Goal: Task Accomplishment & Management: Complete application form

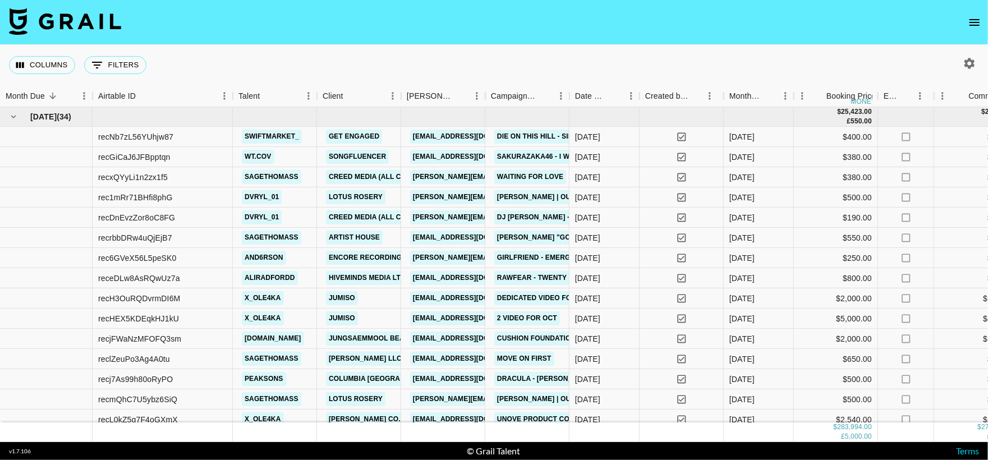
scroll to position [0, 1013]
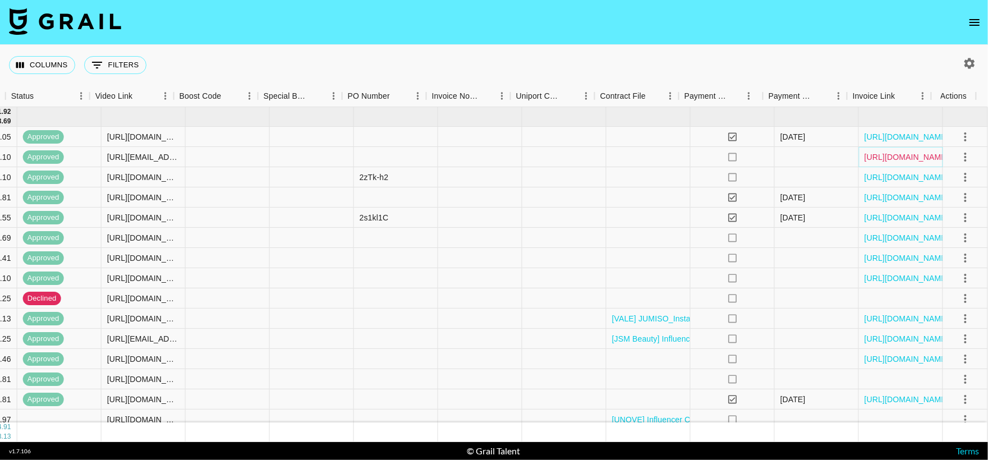
click at [874, 162] on link "[URL][DOMAIN_NAME]" at bounding box center [906, 156] width 85 height 11
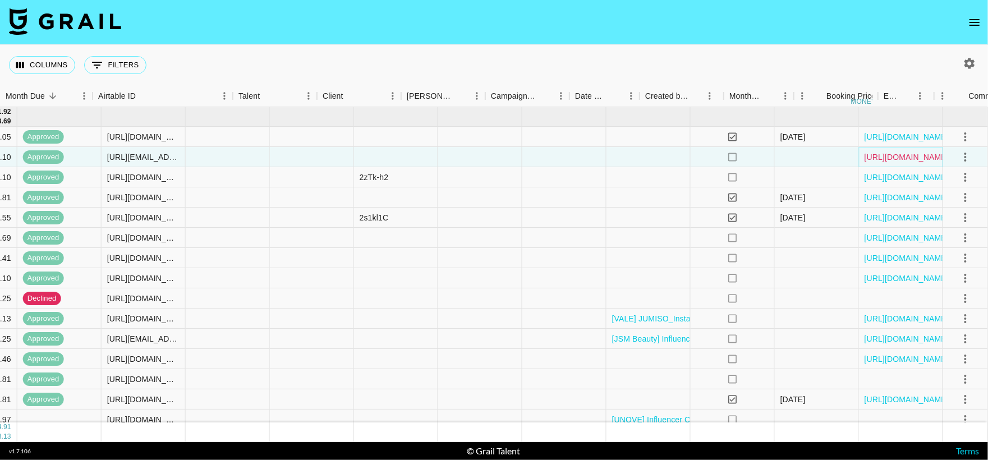
scroll to position [0, 0]
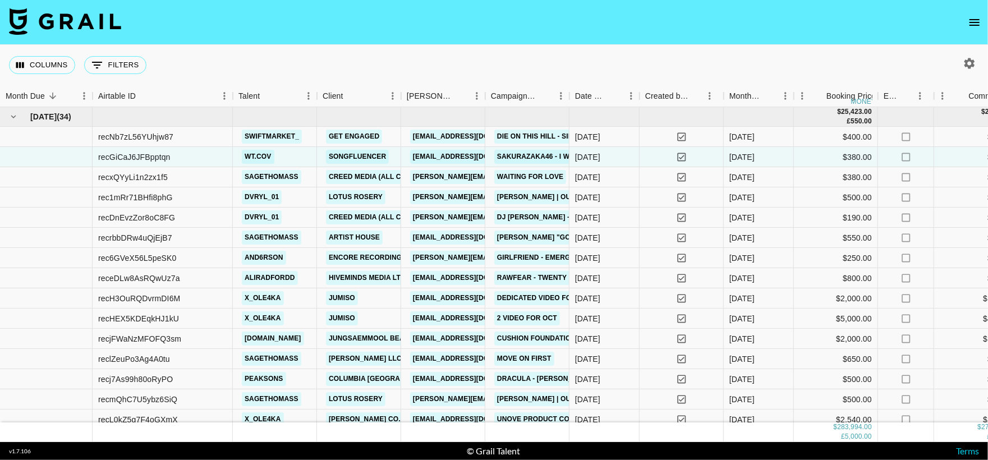
click at [979, 19] on icon "open drawer" at bounding box center [974, 22] width 10 height 7
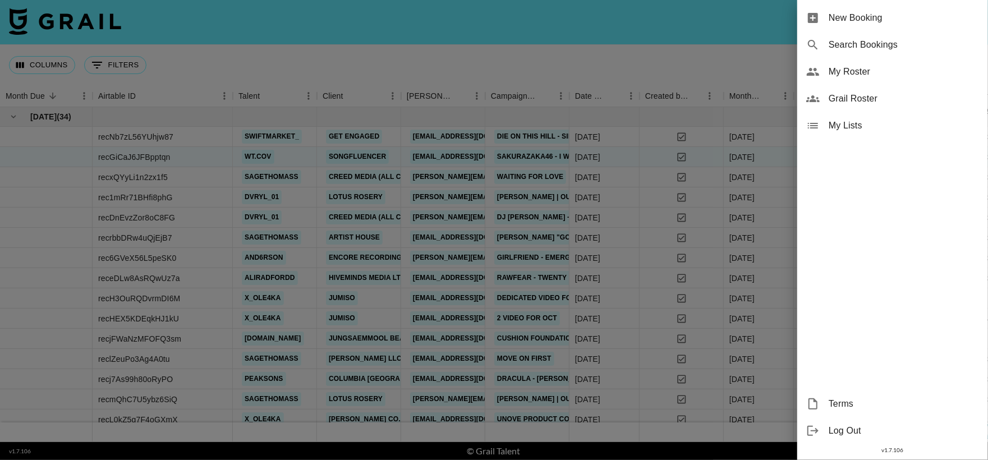
click at [846, 20] on span "New Booking" at bounding box center [904, 17] width 150 height 13
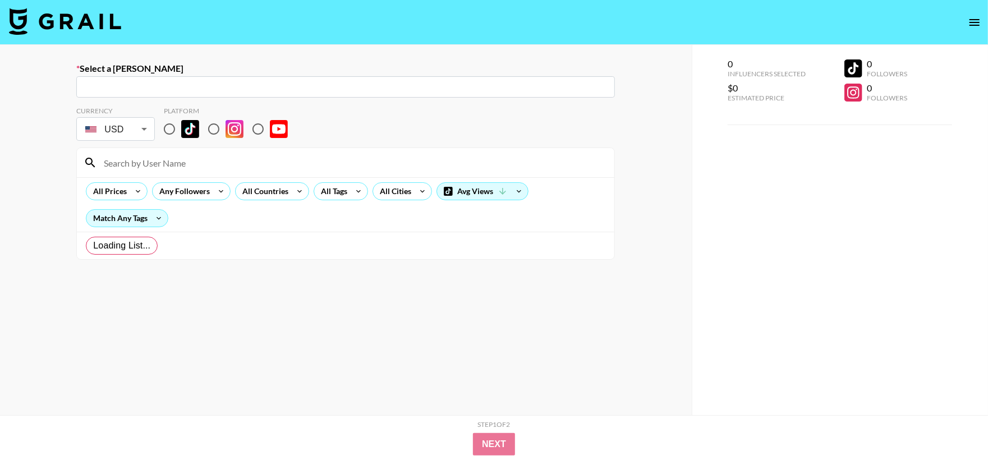
click at [835, 19] on nav at bounding box center [494, 22] width 988 height 45
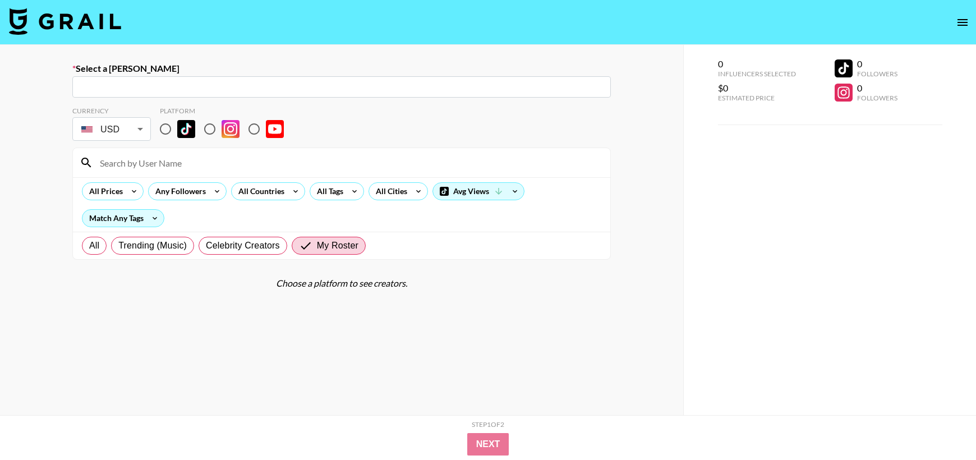
click at [144, 85] on input "text" at bounding box center [341, 87] width 525 height 13
paste input "[PERSON_NAME][EMAIL_ADDRESS][DOMAIN_NAME]"
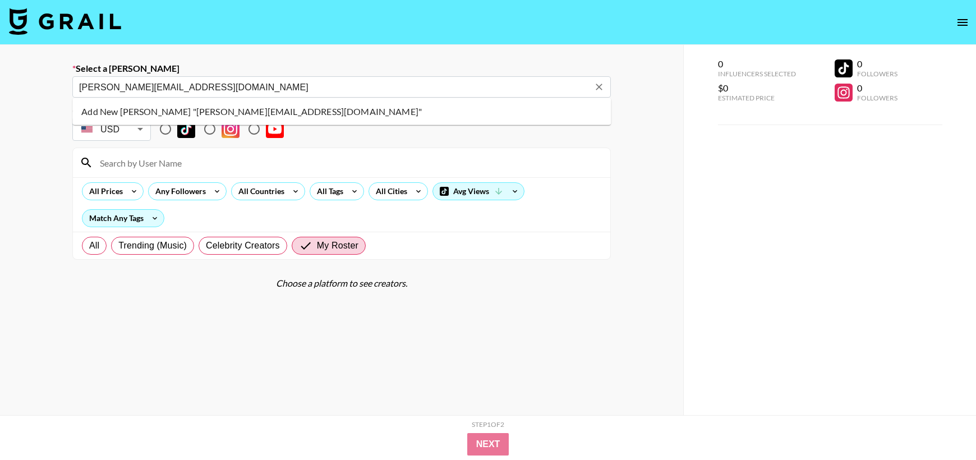
click at [190, 110] on li "Add New [PERSON_NAME] "[PERSON_NAME][EMAIL_ADDRESS][DOMAIN_NAME]"" at bounding box center [341, 112] width 539 height 18
type input "Add New [PERSON_NAME] "[PERSON_NAME][EMAIL_ADDRESS][DOMAIN_NAME]""
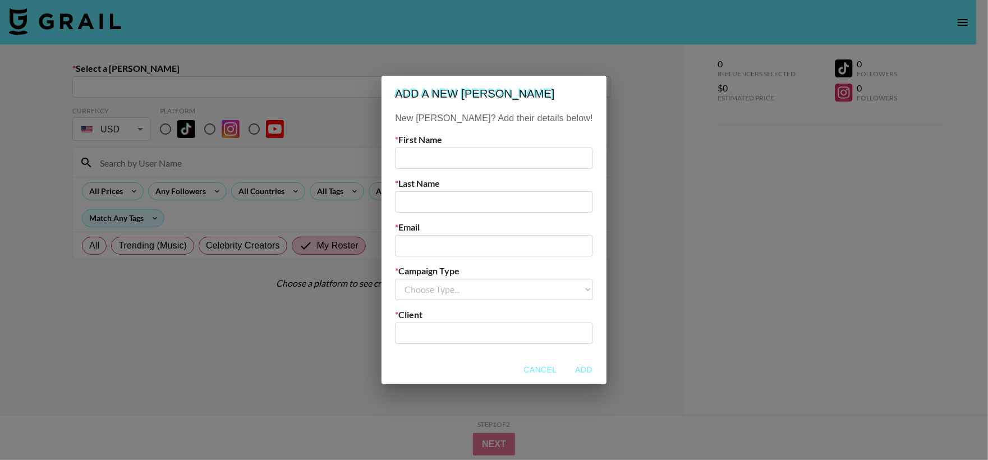
click at [445, 158] on input "text" at bounding box center [493, 158] width 197 height 21
type input "[PERSON_NAME]"
click at [444, 207] on input "text" at bounding box center [493, 201] width 197 height 21
type input "[PERSON_NAME]"
click at [488, 247] on input "email" at bounding box center [493, 245] width 197 height 21
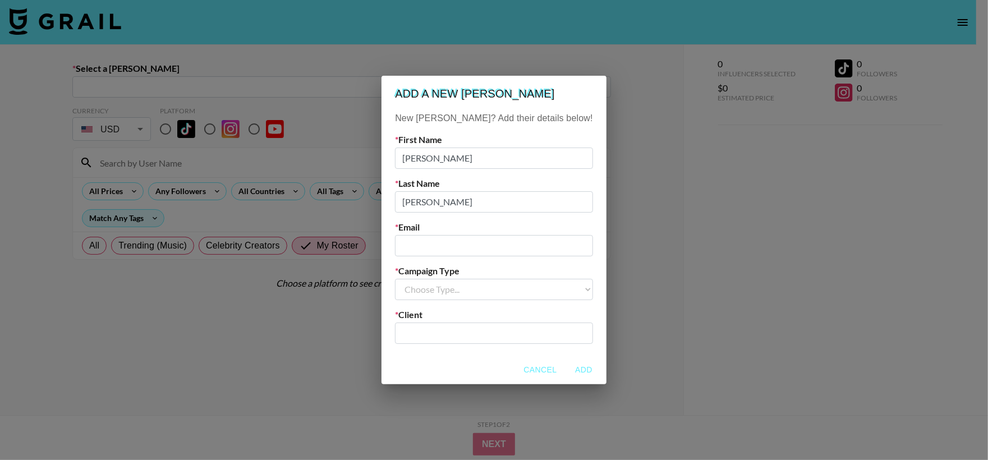
paste input "[PERSON_NAME][EMAIL_ADDRESS][DOMAIN_NAME]"
type input "[PERSON_NAME][EMAIL_ADDRESS][DOMAIN_NAME]"
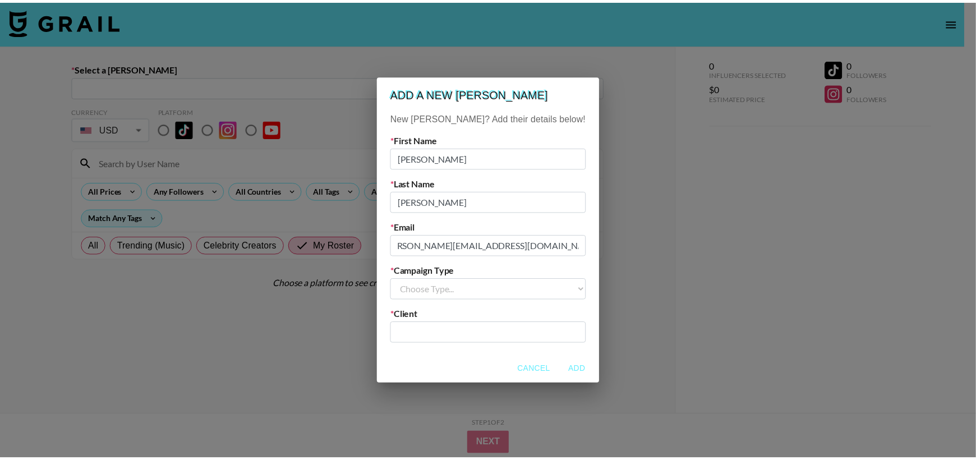
scroll to position [0, 0]
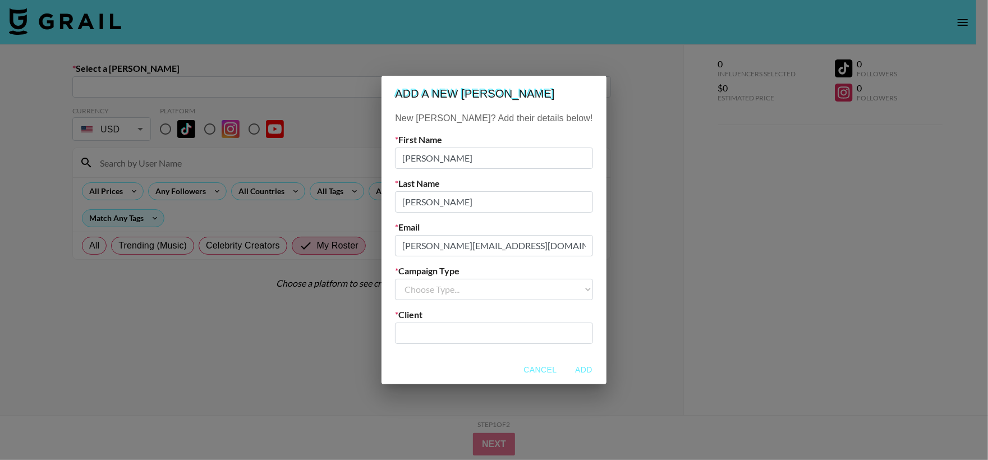
click at [495, 286] on select "Choose Type... Song Promos Brand Promos" at bounding box center [493, 289] width 197 height 21
select select "Song"
click at [418, 279] on select "Choose Type... Song Promos Brand Promos" at bounding box center [493, 289] width 197 height 21
drag, startPoint x: 469, startPoint y: 333, endPoint x: 624, endPoint y: 20, distance: 349.0
click at [469, 333] on input "text" at bounding box center [494, 332] width 184 height 13
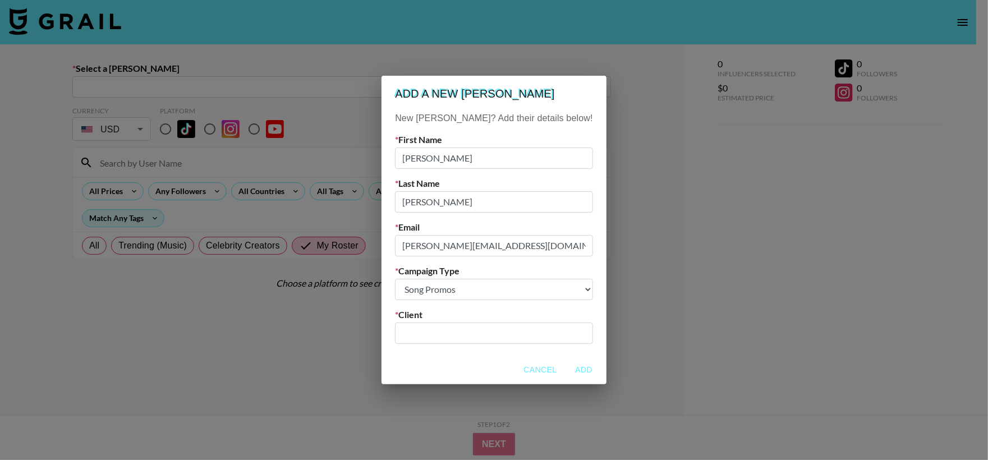
click at [469, 333] on input "text" at bounding box center [494, 332] width 184 height 13
paste input "[PERSON_NAME] Agent Inc"
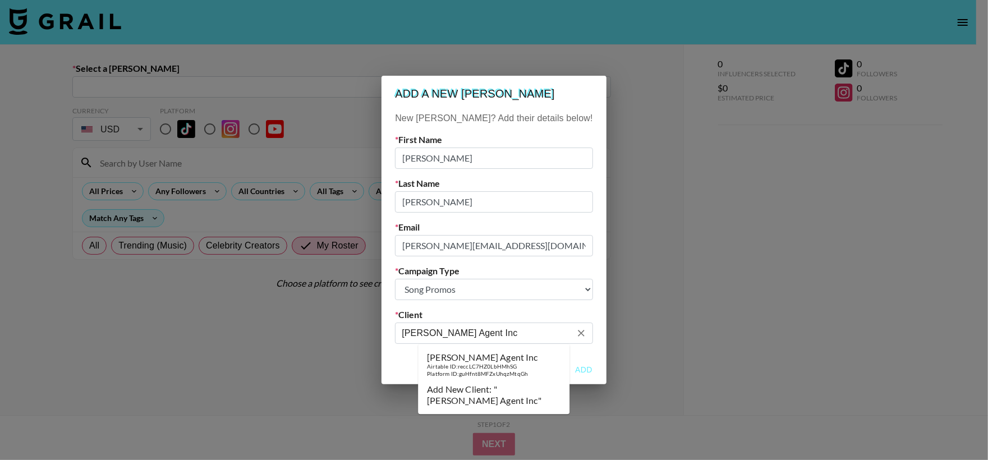
click at [521, 368] on div "Airtable ID: reccLC7HZ0LbHMhSG" at bounding box center [482, 366] width 111 height 7
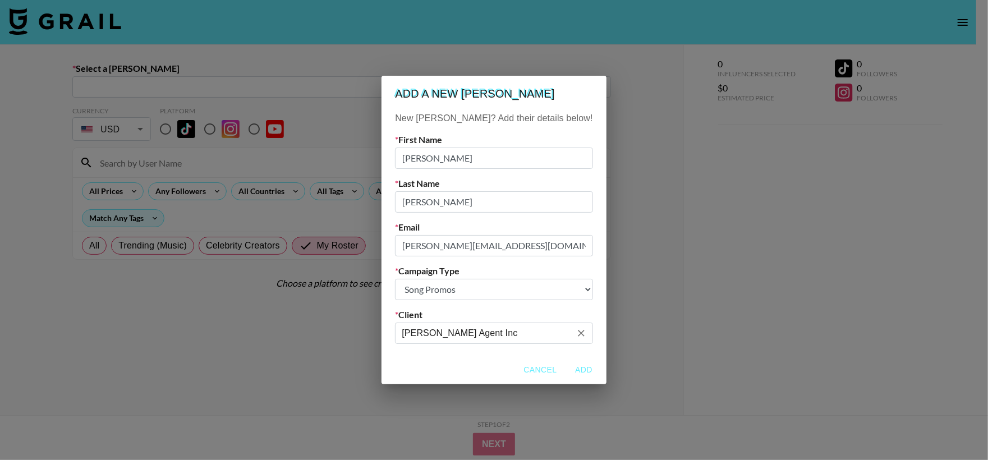
type input "[PERSON_NAME] Agent Inc"
click at [566, 366] on button "Add" at bounding box center [584, 370] width 36 height 21
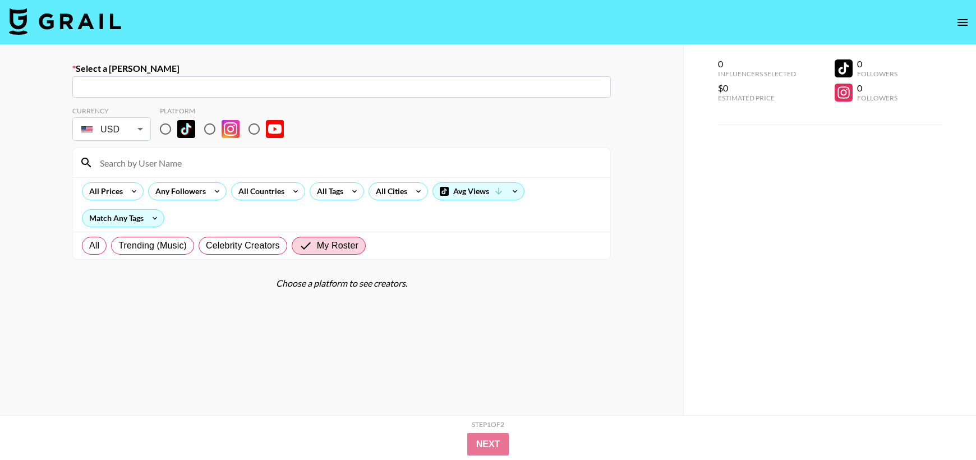
click at [184, 89] on input "text" at bounding box center [341, 87] width 525 height 13
click at [173, 86] on input "text" at bounding box center [341, 87] width 525 height 13
type input "[PERSON_NAME][EMAIL_ADDRESS][DOMAIN_NAME]: [PERSON_NAME] -- [PERSON_NAME] Agent…"
click at [450, 120] on div "Currency USD USD ​ Platform" at bounding box center [341, 125] width 539 height 36
click at [166, 130] on input "radio" at bounding box center [166, 129] width 24 height 24
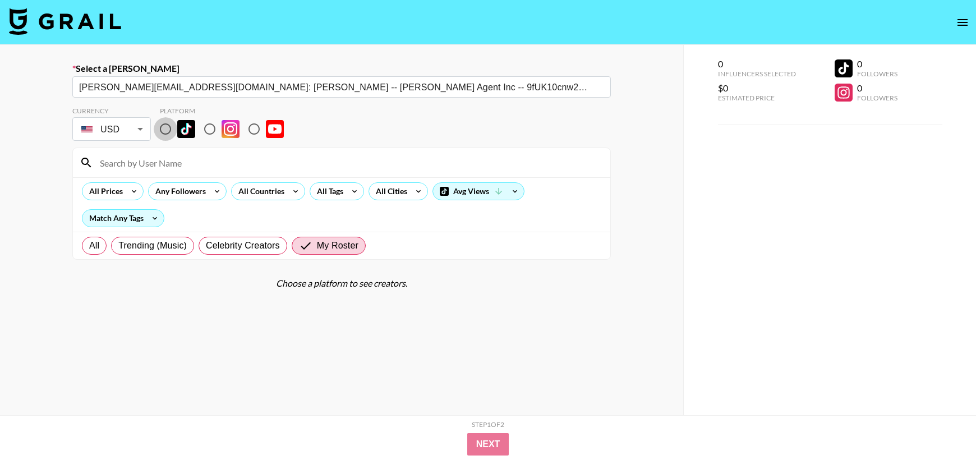
radio input "true"
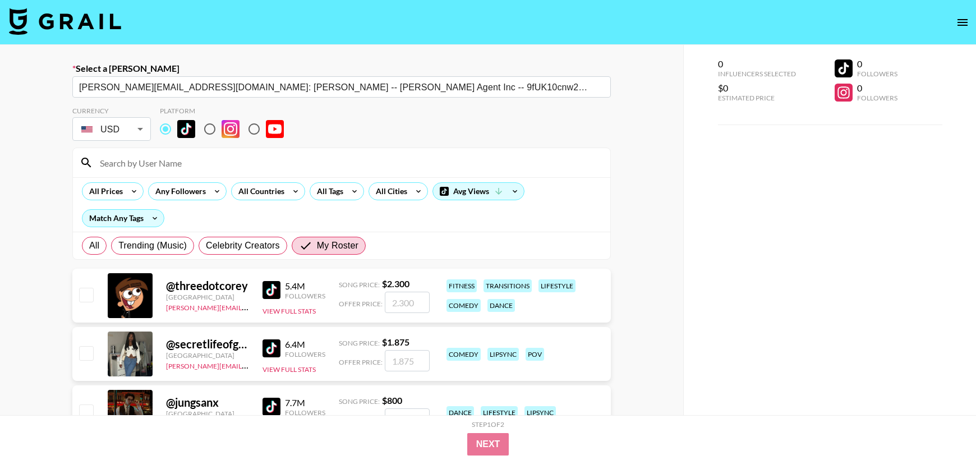
click at [181, 171] on input at bounding box center [348, 163] width 511 height 18
type input "wt."
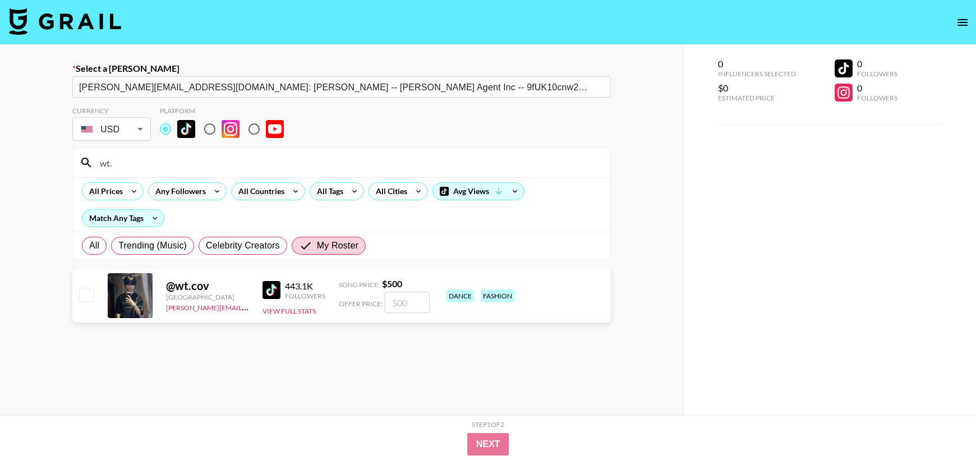
click at [83, 299] on input "checkbox" at bounding box center [85, 294] width 13 height 13
checkbox input "true"
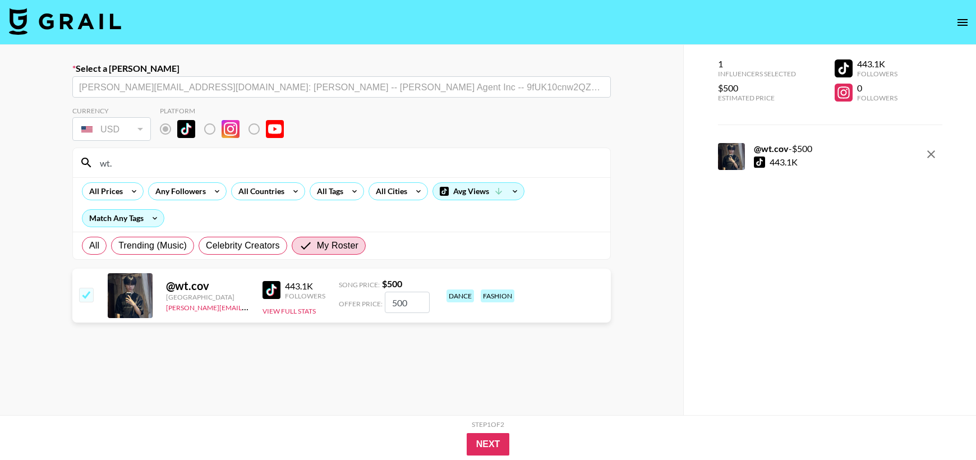
click at [408, 300] on input "500" at bounding box center [407, 302] width 45 height 21
type input "5"
checkbox input "false"
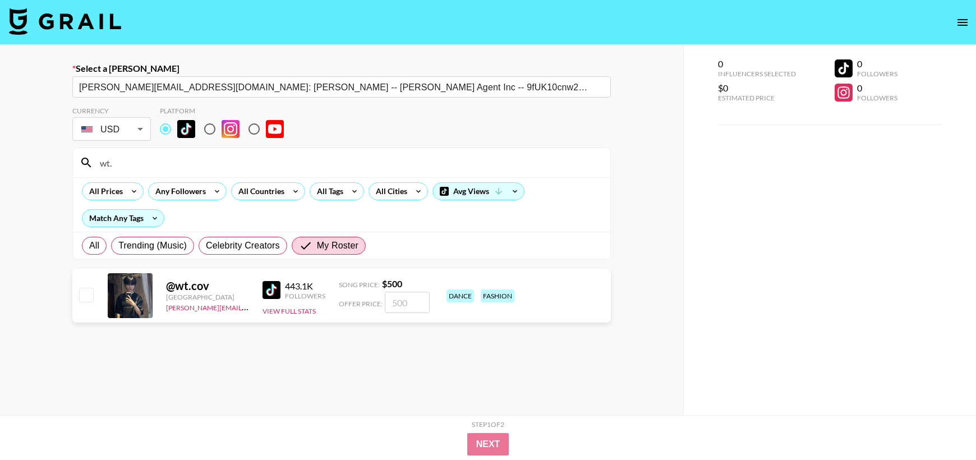
type input "3"
checkbox input "true"
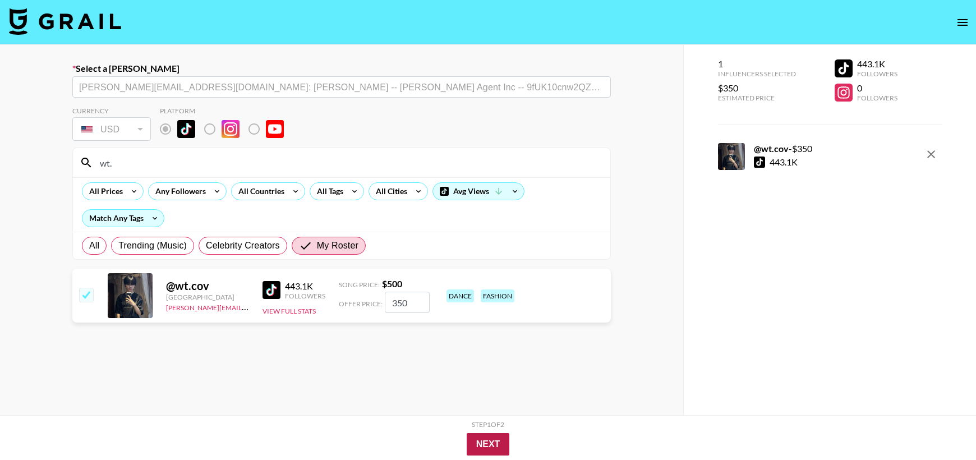
type input "350"
checkbox input "true"
click at [485, 442] on button "Next" at bounding box center [488, 444] width 43 height 22
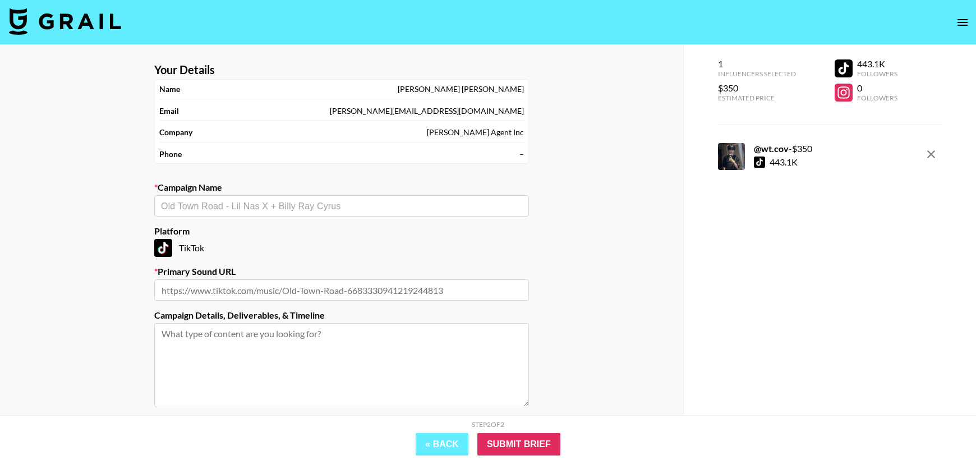
click at [270, 203] on input "text" at bounding box center [341, 206] width 361 height 13
type input "[PERSON_NAME] [PERSON_NAME] - Let Loose"
click at [239, 286] on input "text" at bounding box center [341, 289] width 375 height 21
paste input "[URL][DOMAIN_NAME]"
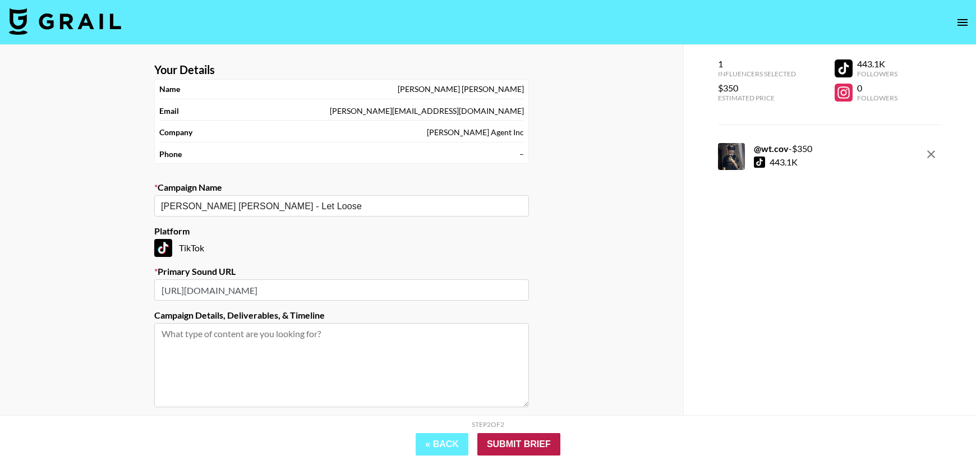
type input "[URL][DOMAIN_NAME]"
click at [512, 447] on input "Submit Brief" at bounding box center [518, 444] width 83 height 22
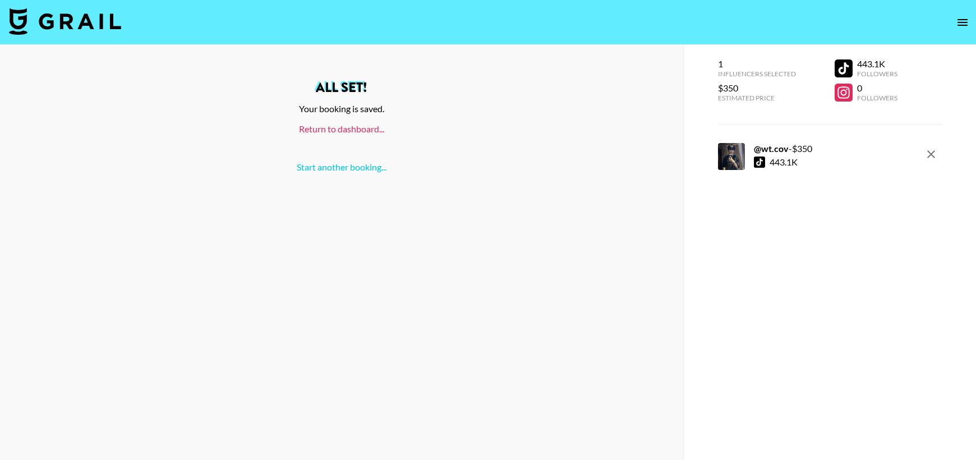
click at [320, 130] on link "Return to dashboard..." at bounding box center [341, 128] width 85 height 11
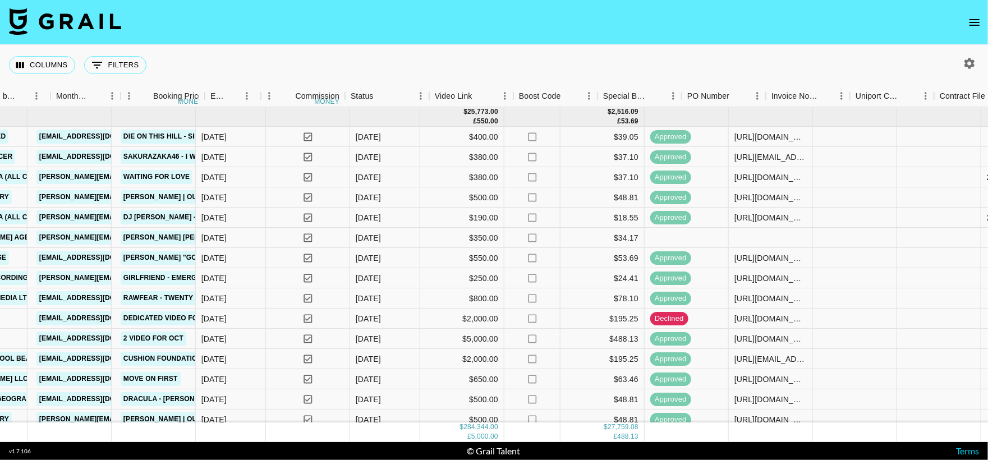
scroll to position [0, 822]
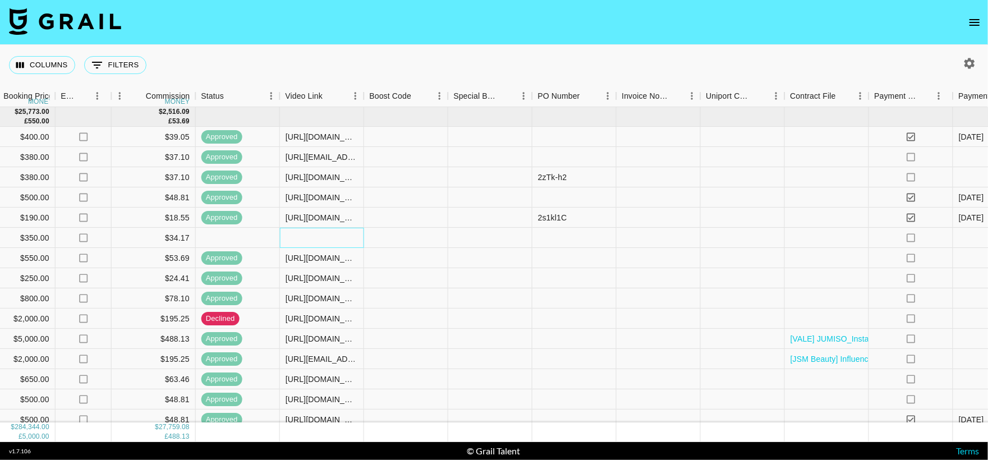
click at [311, 232] on div at bounding box center [322, 238] width 84 height 20
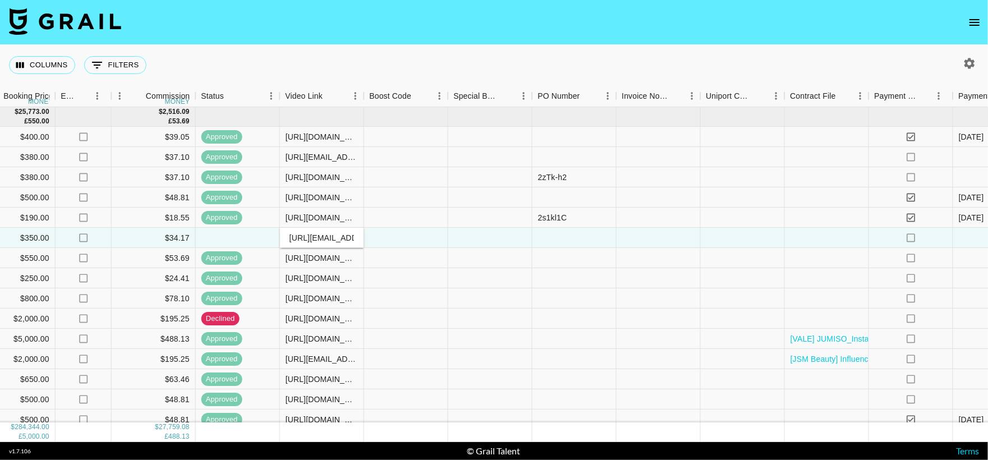
scroll to position [0, 257]
type input "https://www.tiktok.com/@wt.cov/video/7559757043654102295?_t=ZN-90RlgEdvXJG&_r=1"
click at [452, 233] on div at bounding box center [490, 238] width 84 height 20
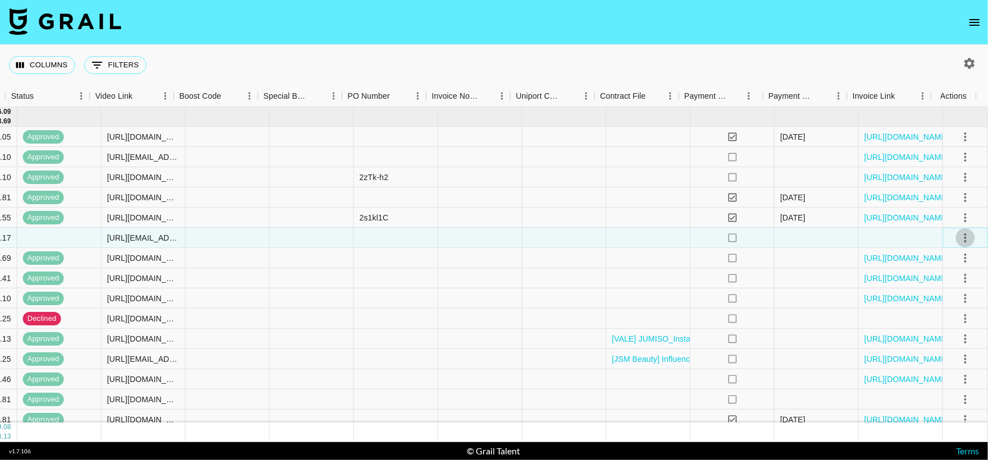
click at [959, 243] on icon "select merge strategy" at bounding box center [965, 237] width 13 height 13
click at [945, 337] on div "Approve" at bounding box center [942, 342] width 34 height 13
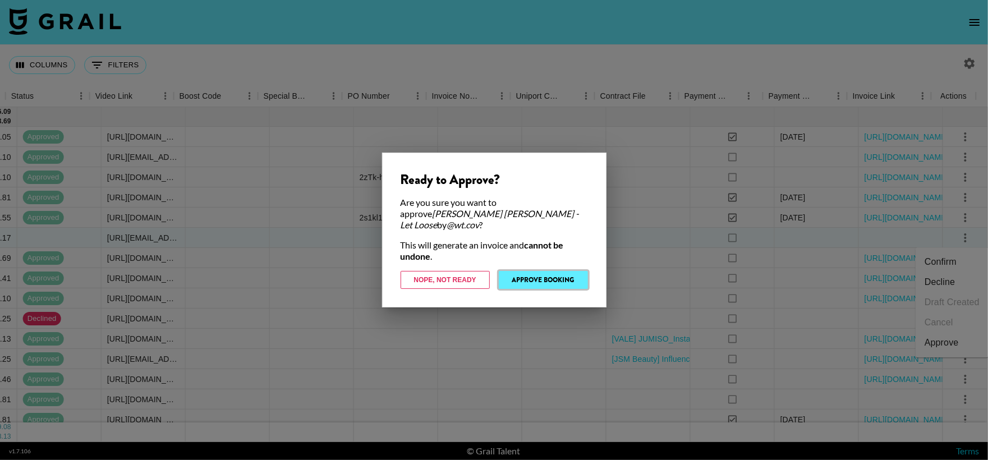
click at [527, 277] on button "Approve Booking" at bounding box center [543, 280] width 89 height 18
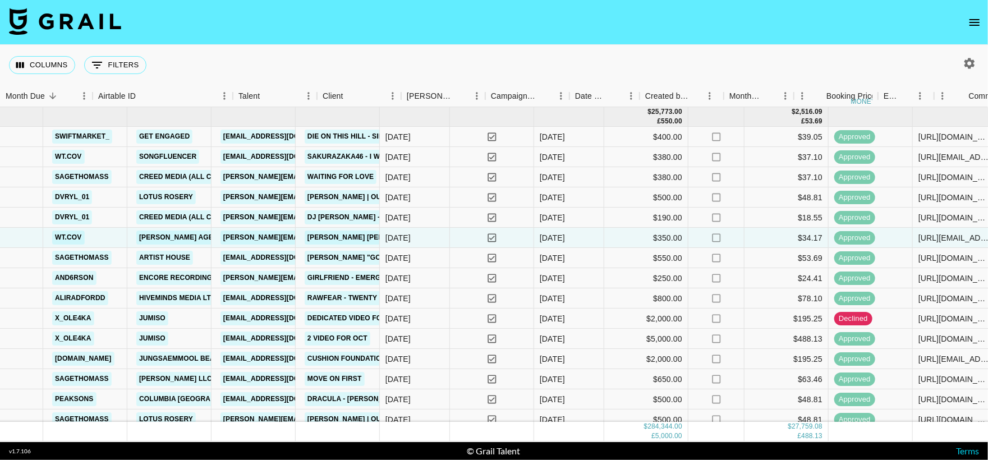
scroll to position [0, 0]
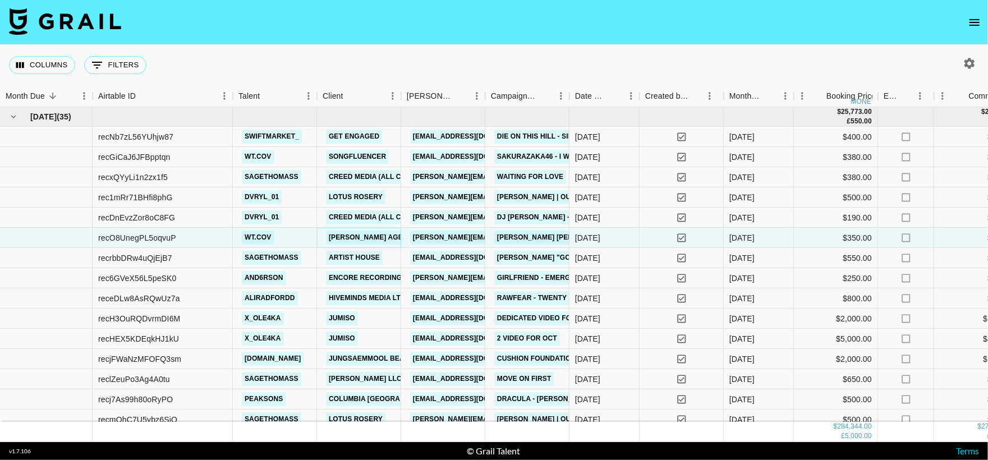
click at [378, 232] on link "[PERSON_NAME] Agent Inc" at bounding box center [377, 238] width 103 height 14
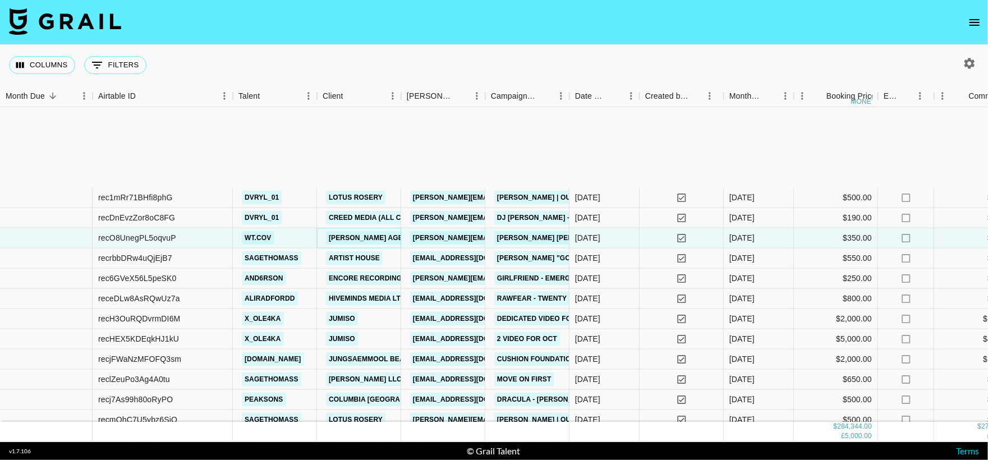
scroll to position [145, 0]
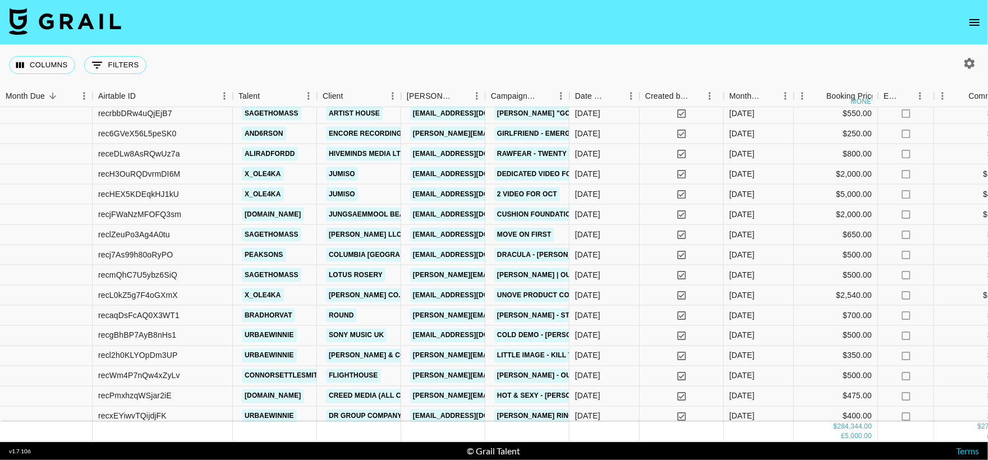
click at [106, 76] on div "Columns 0 Filters + Booking" at bounding box center [80, 65] width 142 height 40
click at [90, 70] on button "0 Filters" at bounding box center [115, 65] width 62 height 18
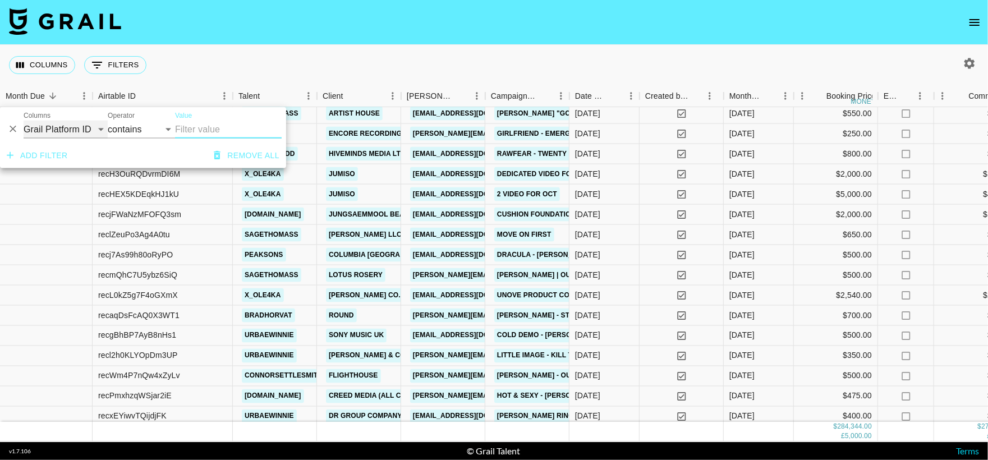
click at [62, 136] on select "Grail Platform ID Airtable ID Talent Manager Client Booker Campaign (Type) Date…" at bounding box center [66, 130] width 84 height 18
select select "talentName"
click at [24, 121] on select "Grail Platform ID Airtable ID Talent Manager Client Booker Campaign (Type) Date…" at bounding box center [66, 130] width 84 height 18
click at [180, 130] on input "Value" at bounding box center [228, 130] width 107 height 18
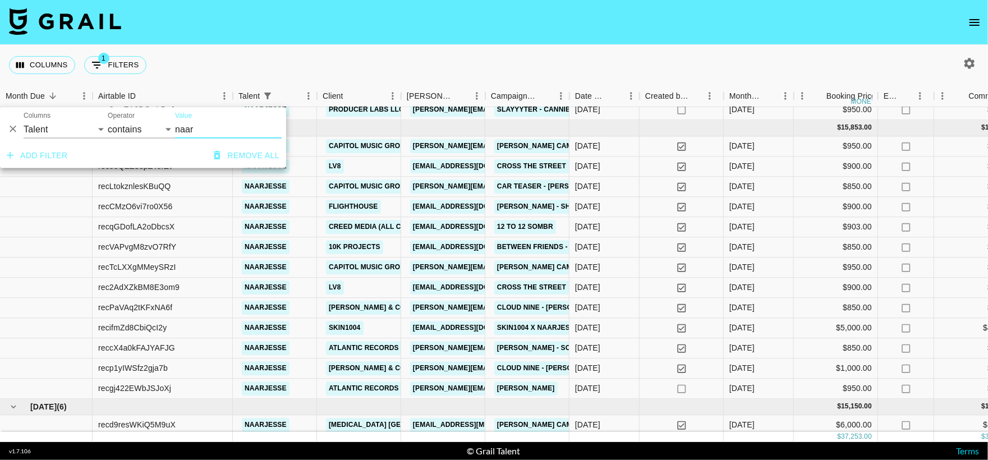
type input "naar"
click at [402, 68] on div "Columns 1 Filters + Booking" at bounding box center [494, 65] width 988 height 40
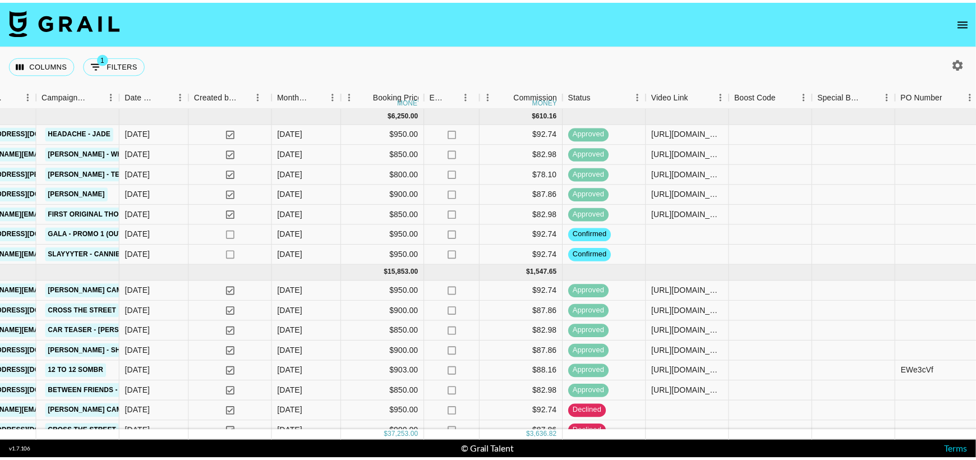
scroll to position [0, 0]
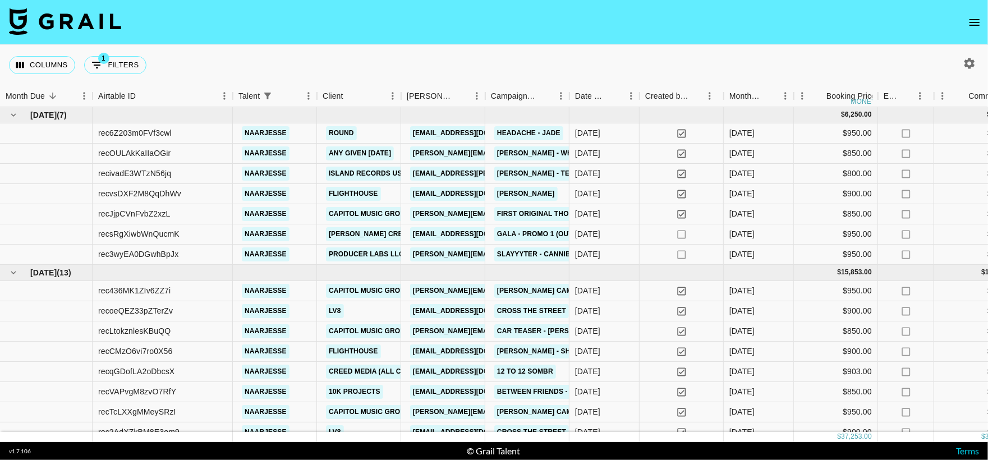
click at [975, 22] on icon "open drawer" at bounding box center [974, 22] width 10 height 7
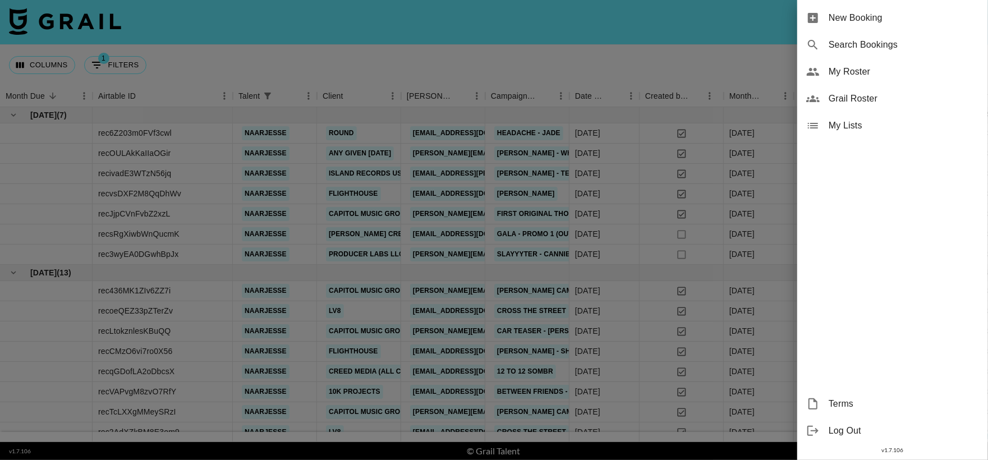
click at [813, 17] on icon at bounding box center [813, 18] width 10 height 10
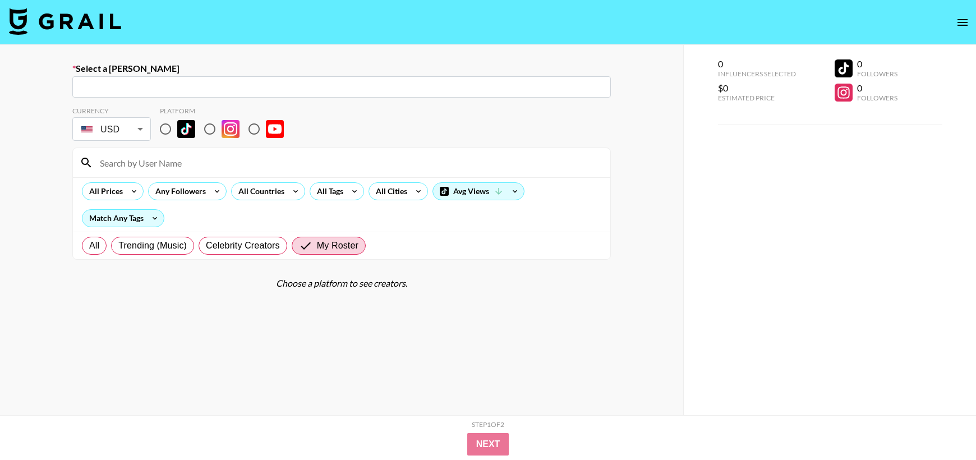
click at [307, 86] on input "text" at bounding box center [341, 87] width 525 height 13
click at [229, 89] on input "amy" at bounding box center [341, 87] width 525 height 13
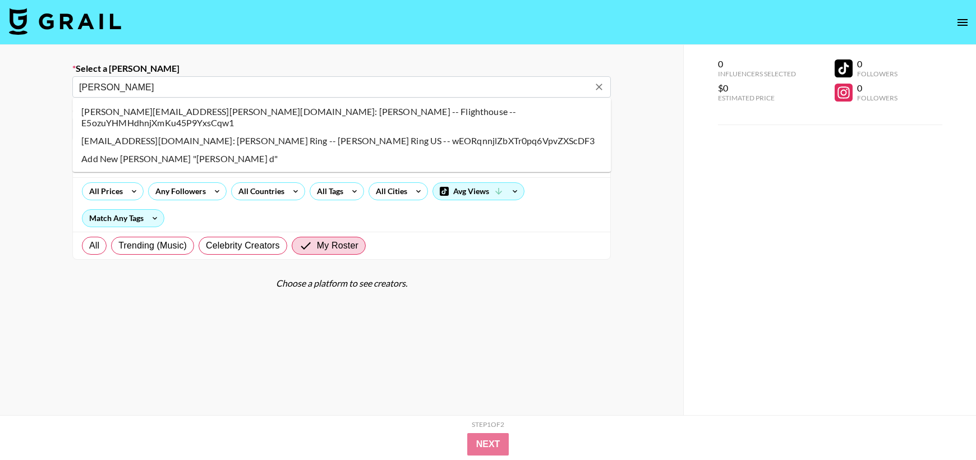
click at [209, 108] on li "amy.dang@flight.house: Amy Dang -- Flighthouse -- E5ozuYHMHdhnjXmKu45P9YxsCqw1" at bounding box center [341, 117] width 539 height 29
type input "amy.dang@flight.house: Amy Dang -- Flighthouse -- E5ozuYHMHdhnjXmKu45P9YxsCqw1"
select select "Song"
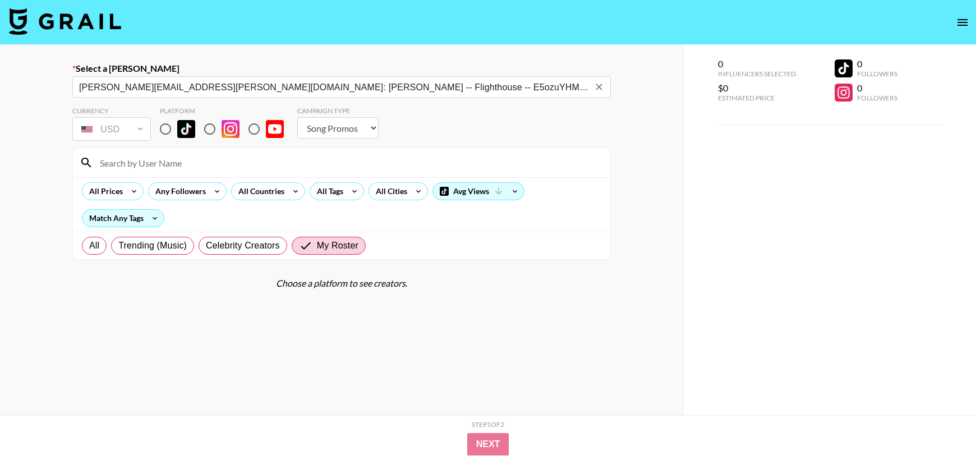
type input "amy.dang@flight.house: Amy Dang -- Flighthouse -- E5ozuYHMHdhnjXmKu45P9YxsCqw1"
click at [162, 126] on input "radio" at bounding box center [166, 129] width 24 height 24
radio input "true"
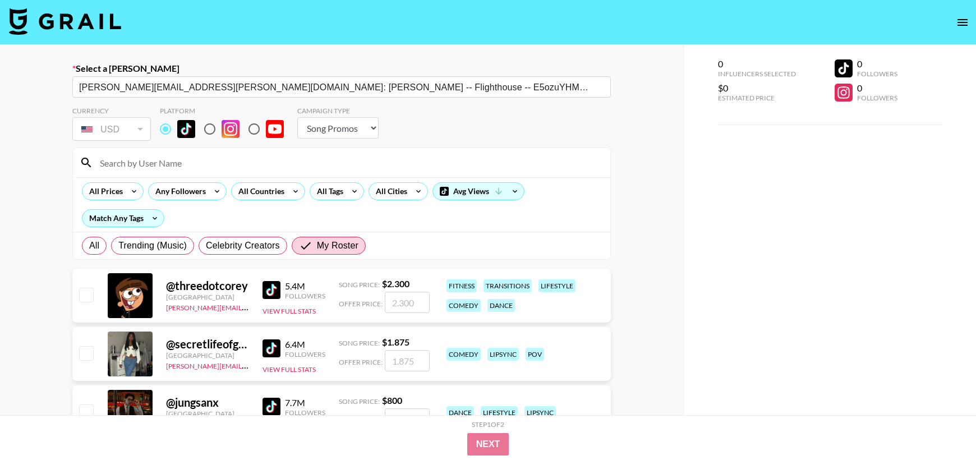
click at [162, 159] on input at bounding box center [348, 163] width 511 height 18
type input "naar"
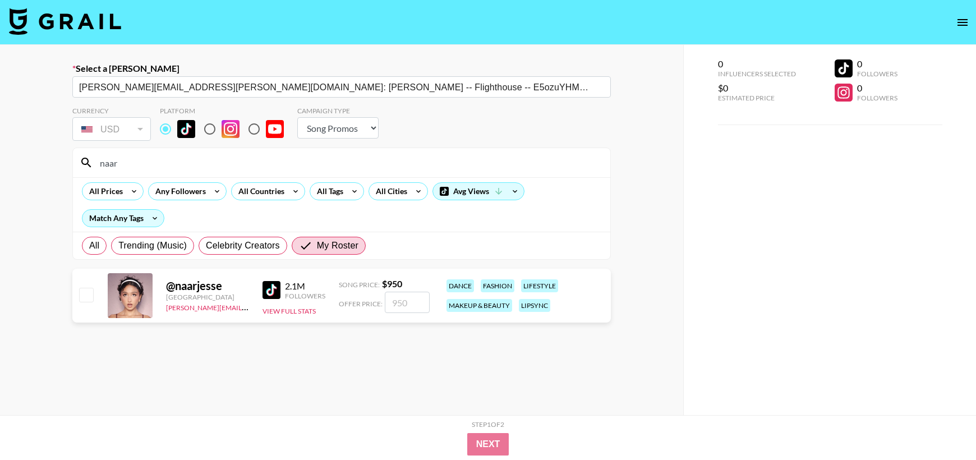
click at [86, 291] on input "checkbox" at bounding box center [85, 294] width 13 height 13
checkbox input "true"
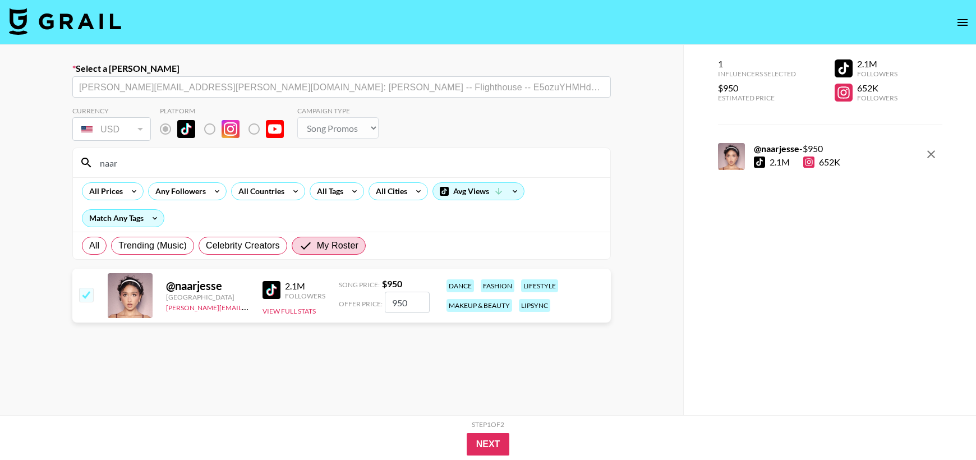
click at [417, 303] on input "950" at bounding box center [407, 302] width 45 height 21
type input "9"
checkbox input "false"
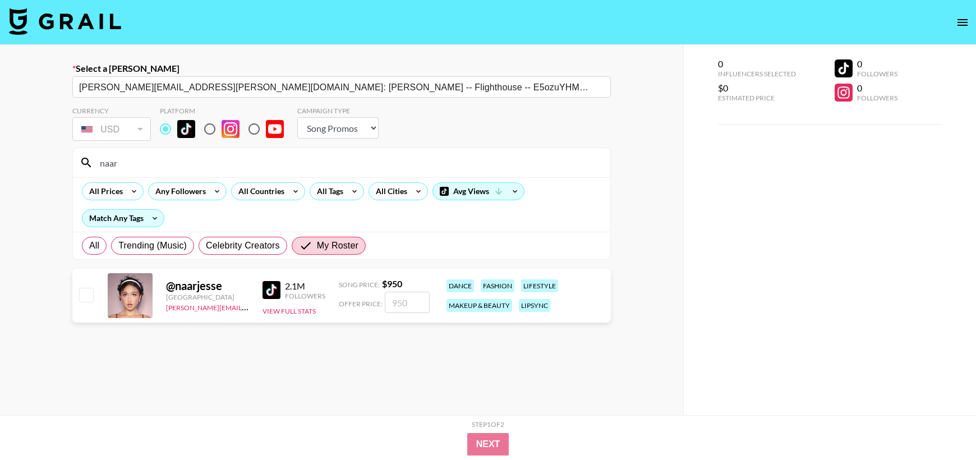
type input "9"
checkbox input "true"
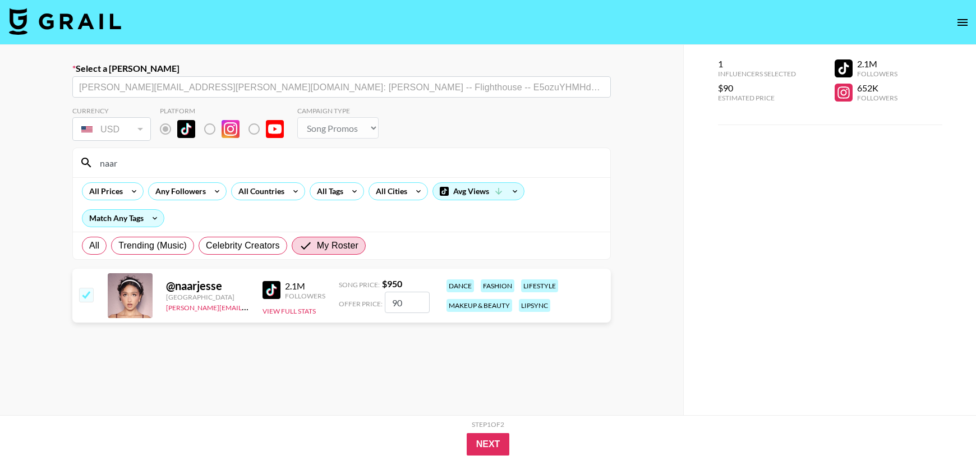
type input "900"
click at [479, 436] on button "Next" at bounding box center [488, 444] width 43 height 22
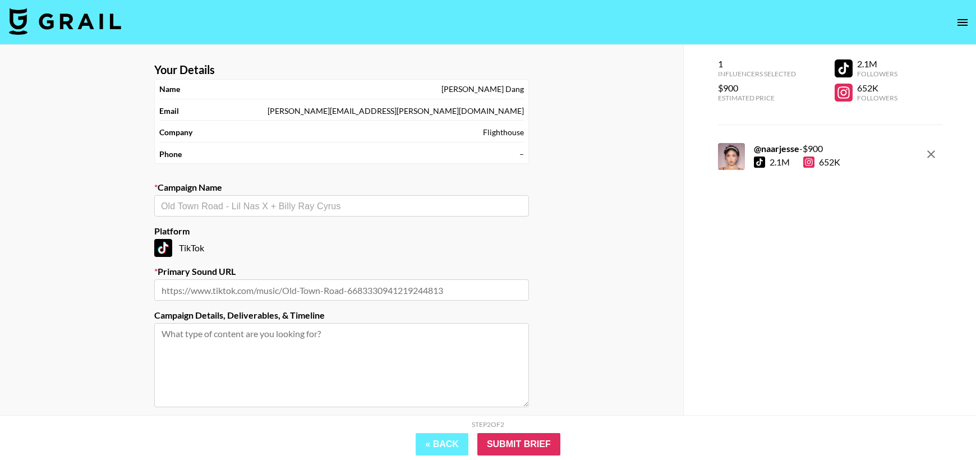
click at [326, 207] on input "text" at bounding box center [341, 206] width 361 height 13
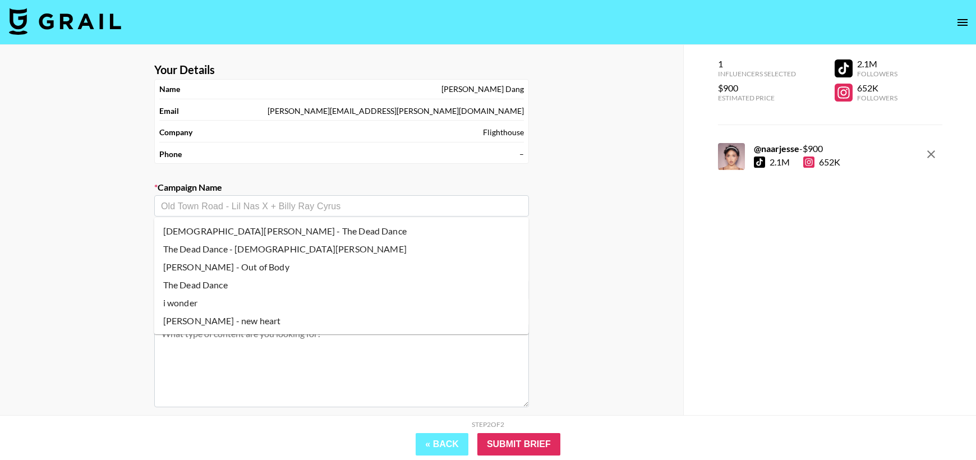
click at [286, 229] on li "Lady Gaga - The Dead Dance" at bounding box center [341, 231] width 375 height 18
type input "Lady Gaga - The Dead Dance"
type input "https://www.tiktok.com/music/The-Dead-Dance-7545737361322952720"
type textarea "TikTok -- TikTok -- TikTok -- TikTok -- TikTok -- CREATIVE: create a dancing vi…"
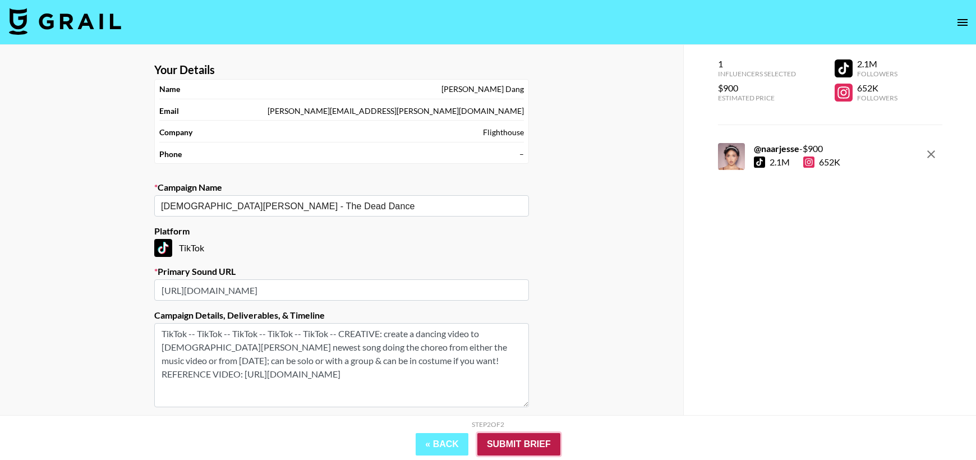
click at [532, 447] on input "Submit Brief" at bounding box center [518, 444] width 83 height 22
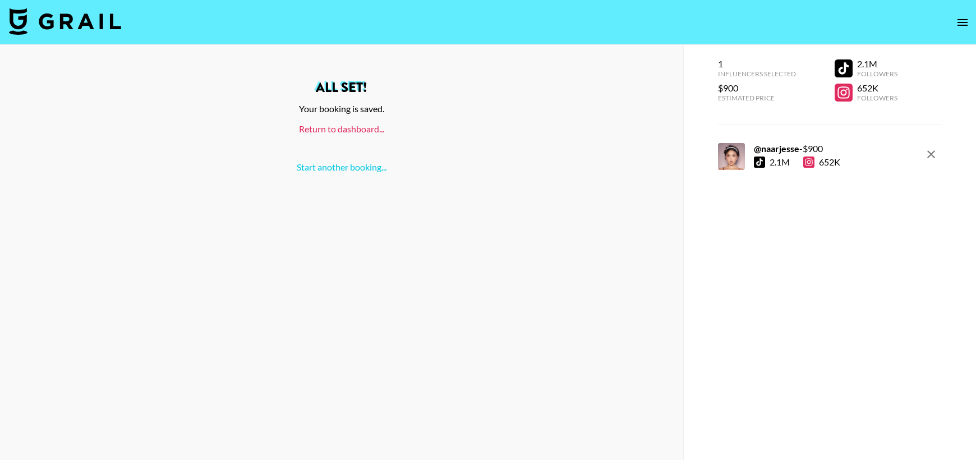
click at [347, 128] on link "Return to dashboard..." at bounding box center [341, 128] width 85 height 11
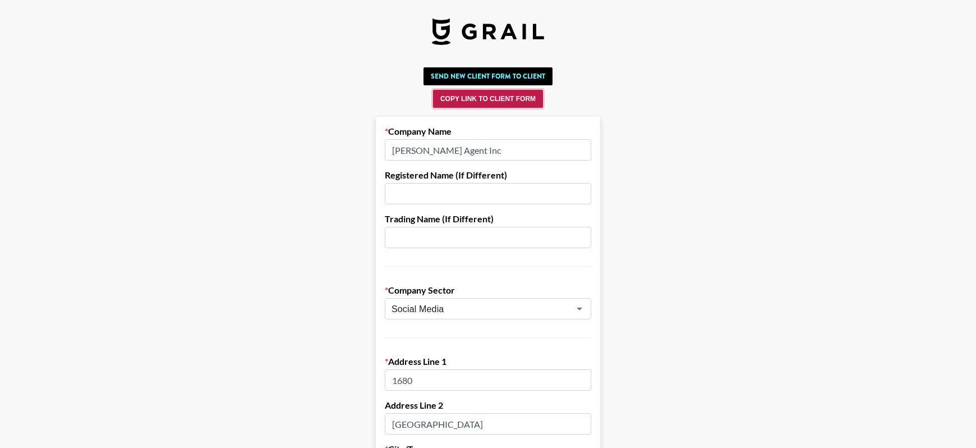
click at [483, 99] on button "Copy Link to Client Form" at bounding box center [488, 99] width 110 height 18
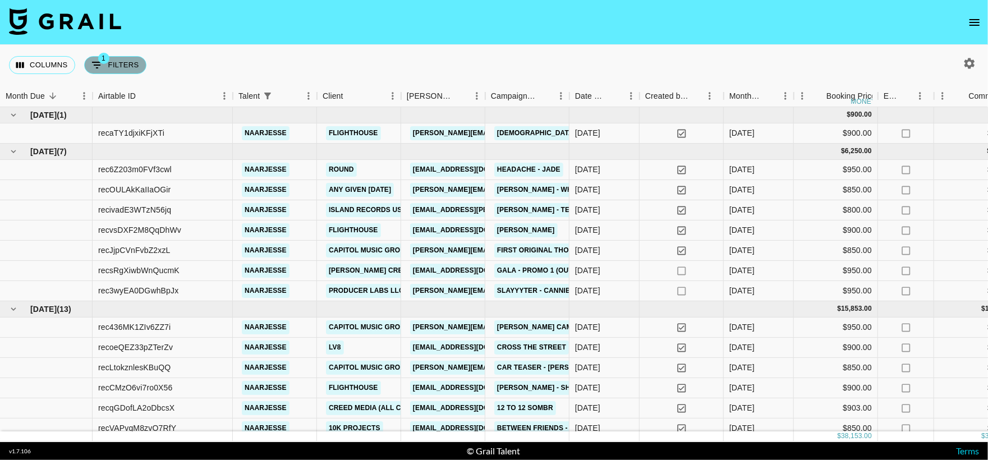
click at [109, 70] on button "1 Filters" at bounding box center [115, 65] width 62 height 18
select select "talentName"
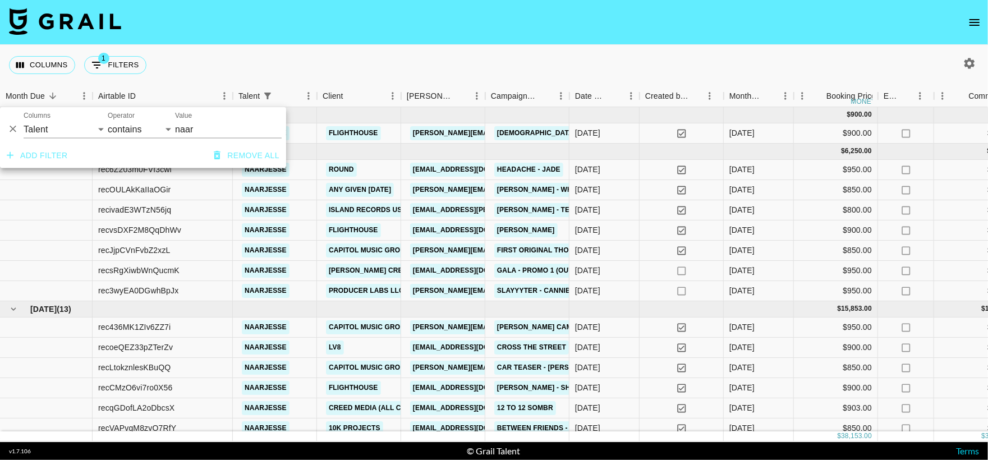
click at [418, 63] on div "Columns 1 Filters + Booking" at bounding box center [494, 65] width 988 height 40
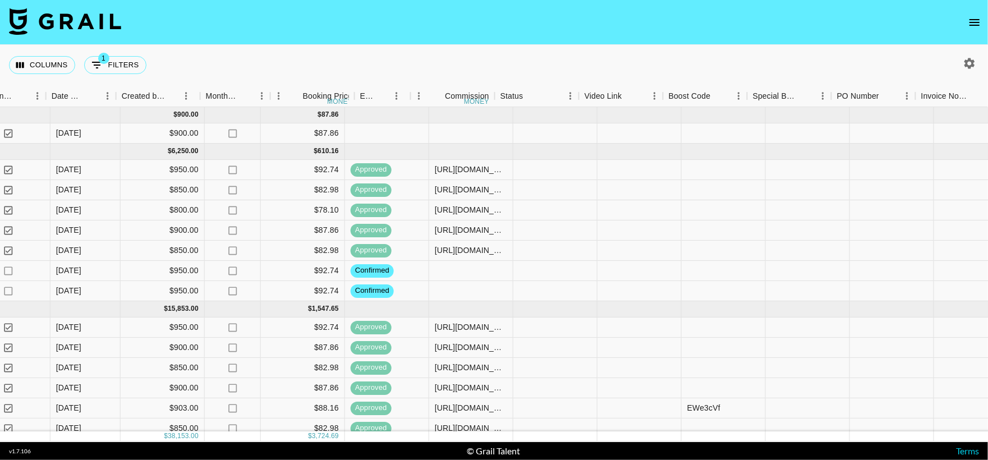
scroll to position [0, 748]
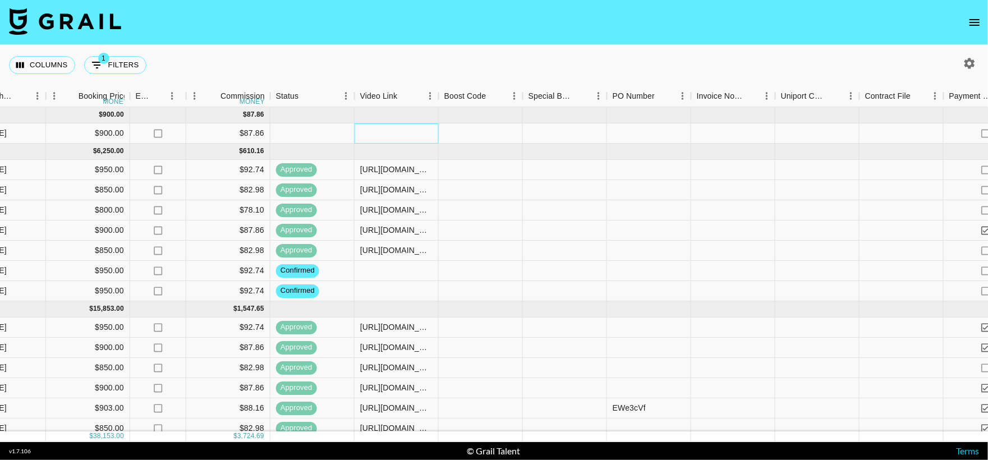
click at [410, 136] on div at bounding box center [397, 133] width 84 height 20
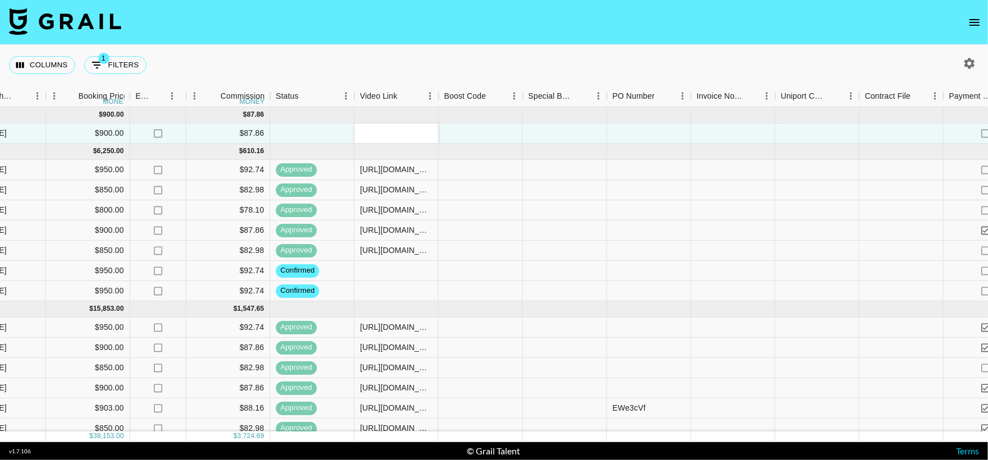
type input "V"
type input "https://www.tiktok.com/@naarjesse/video/7557417652650544406?_r=1&_t=ZN-90H3LgTL…"
click at [572, 135] on div at bounding box center [565, 133] width 84 height 20
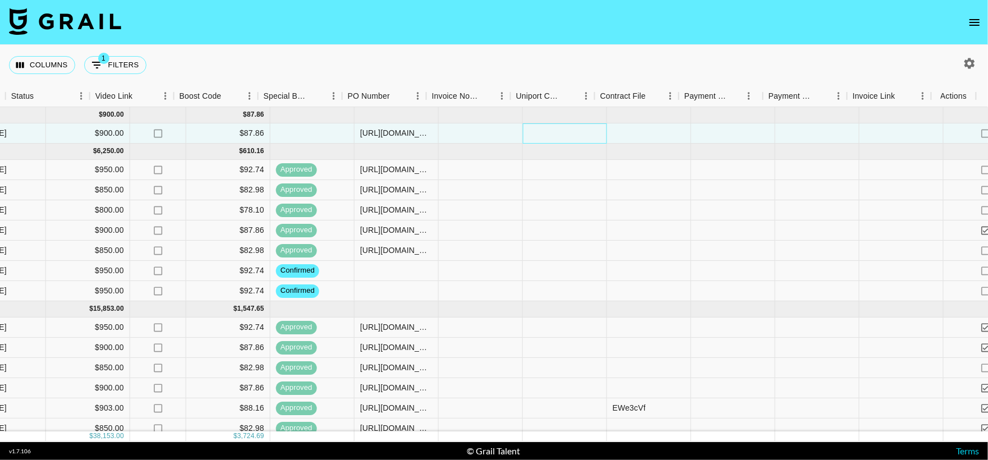
scroll to position [0, 1013]
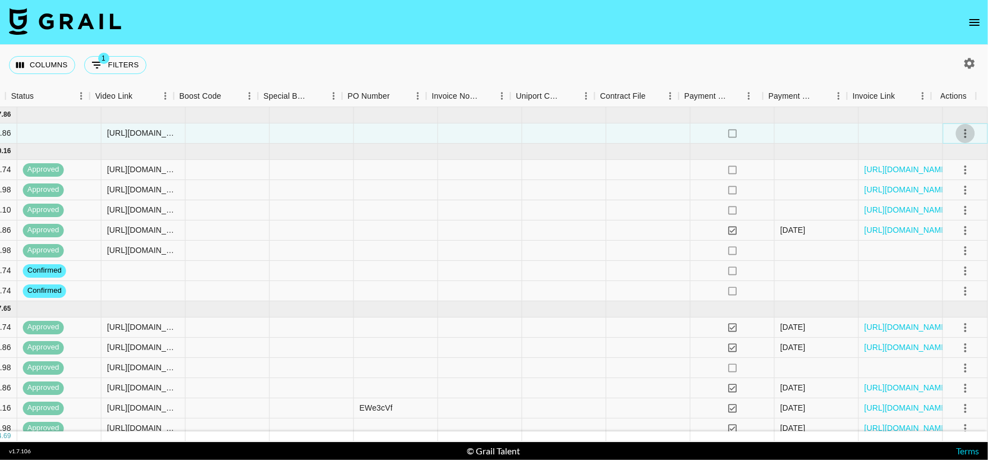
click at [959, 130] on icon "select merge strategy" at bounding box center [965, 133] width 13 height 13
click at [948, 241] on div "Approve" at bounding box center [942, 238] width 34 height 13
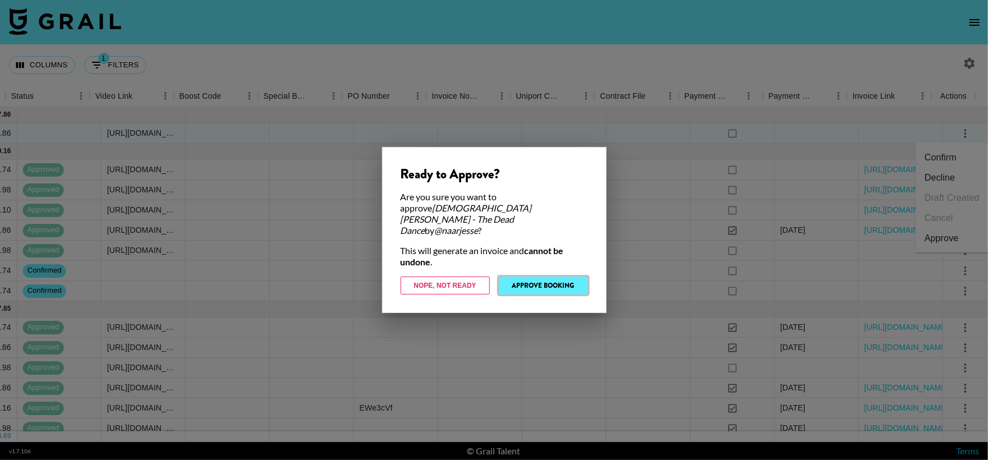
click at [562, 277] on button "Approve Booking" at bounding box center [543, 286] width 89 height 18
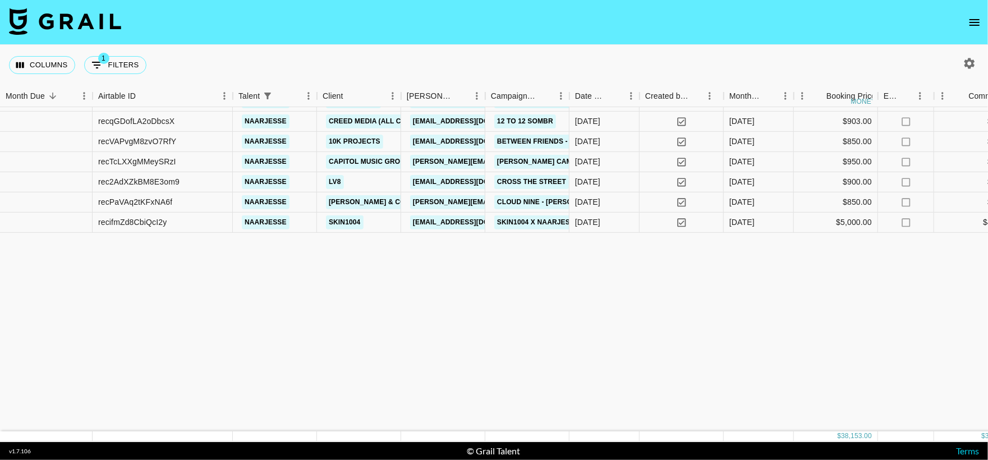
scroll to position [0, 0]
